Goal: Task Accomplishment & Management: Manage account settings

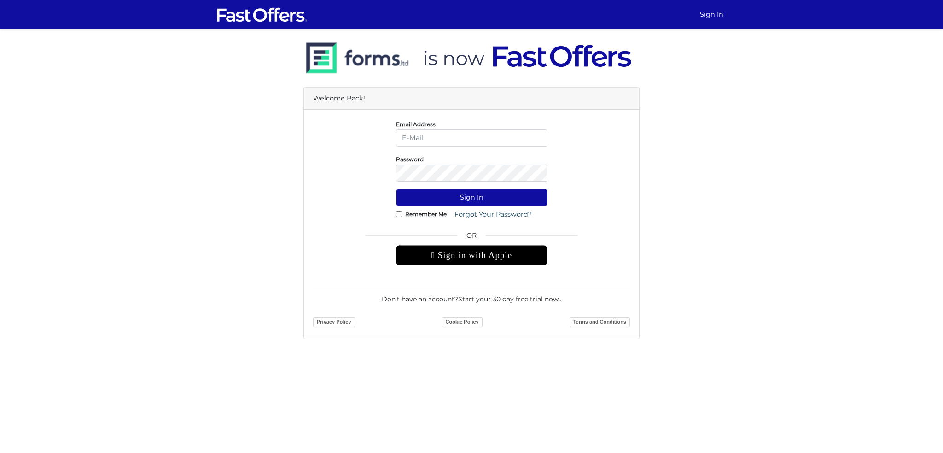
click at [430, 138] on input "email" at bounding box center [471, 137] width 151 height 17
type input "[EMAIL_ADDRESS][DOMAIN_NAME]"
click at [449, 196] on button "Sign In" at bounding box center [471, 197] width 151 height 17
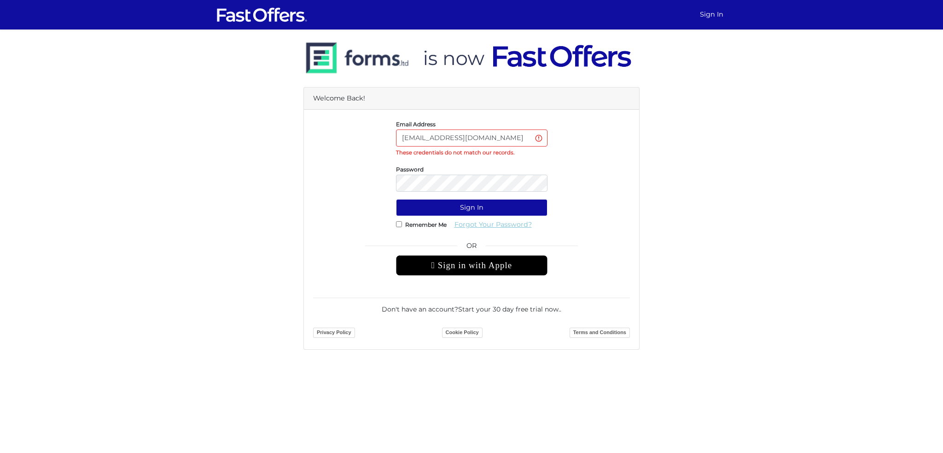
click at [469, 224] on link "Forgot Your Password?" at bounding box center [492, 224] width 89 height 17
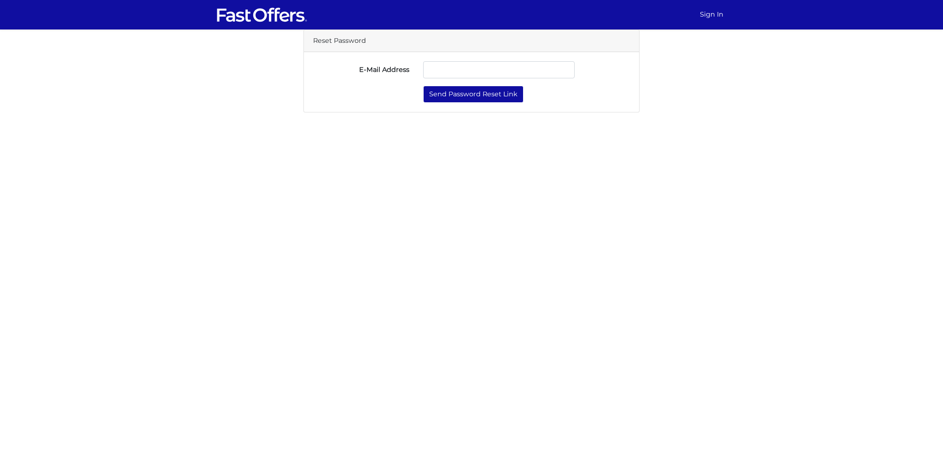
click at [450, 69] on input "E-Mail Address" at bounding box center [498, 69] width 151 height 17
type input "[EMAIL_ADDRESS][DOMAIN_NAME]"
click at [432, 112] on html "Sign In Reset Password E-Mail Address linghaoc@hotmail.com" at bounding box center [471, 56] width 943 height 112
click at [501, 99] on button "Send Password Reset Link" at bounding box center [473, 94] width 100 height 17
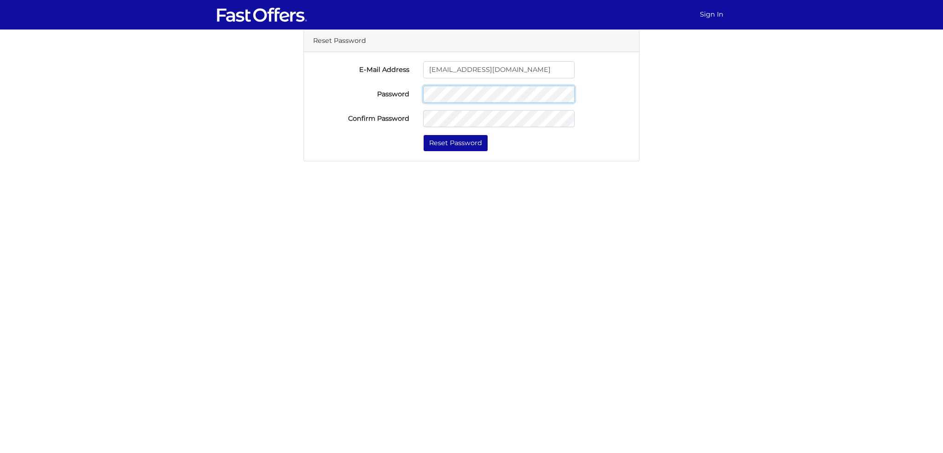
click at [354, 81] on form "E-Mail Address linghaoc@hotmail.com Password Confirm Password Reset Password" at bounding box center [471, 106] width 317 height 90
click at [456, 139] on button "Reset Password" at bounding box center [455, 142] width 65 height 17
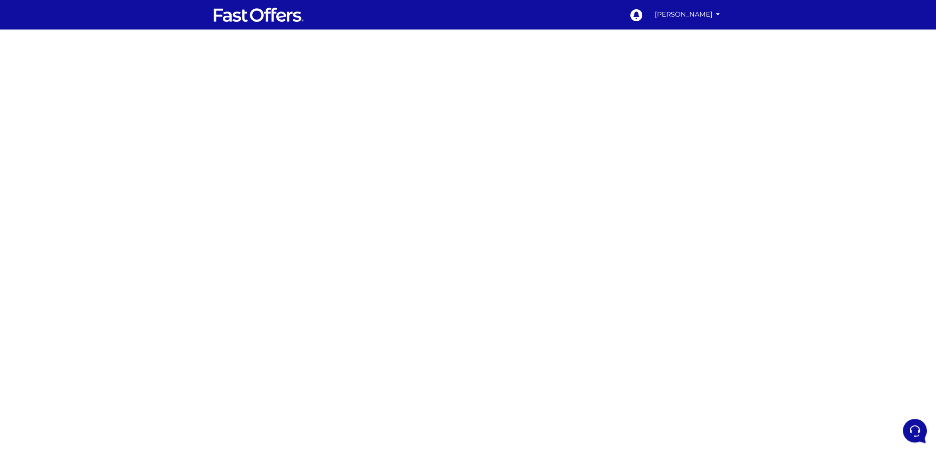
click at [319, 137] on div at bounding box center [468, 259] width 936 height 460
